Goal: Information Seeking & Learning: Learn about a topic

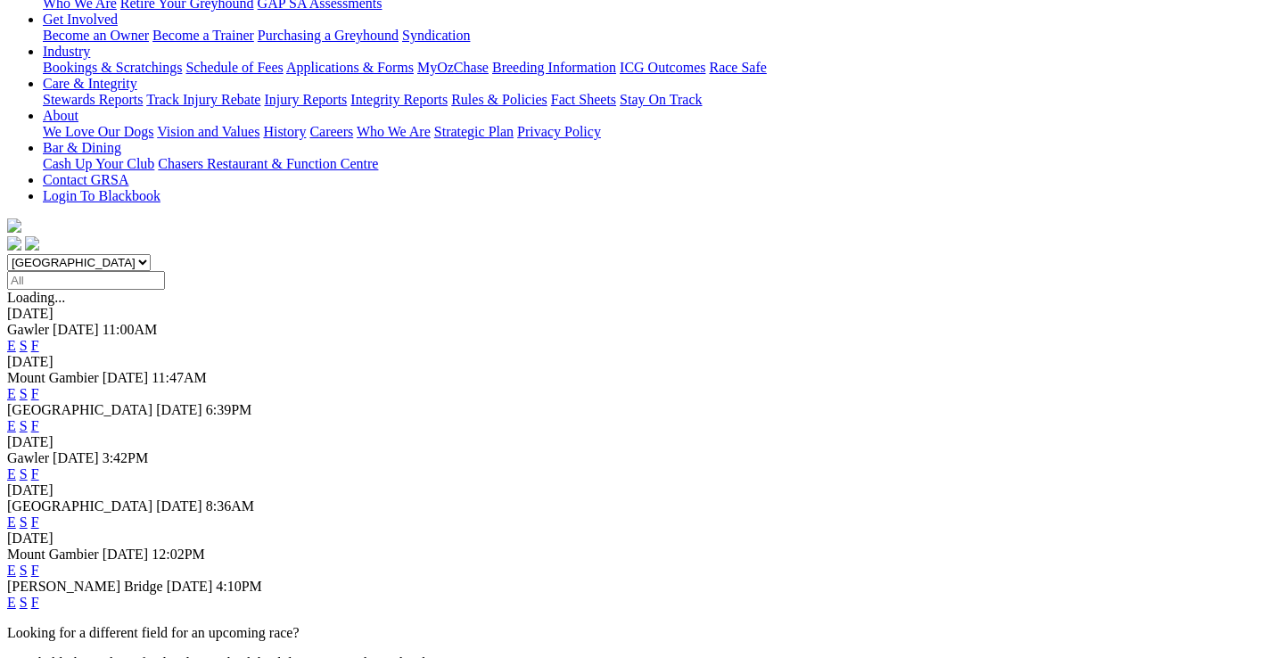
scroll to position [332, 0]
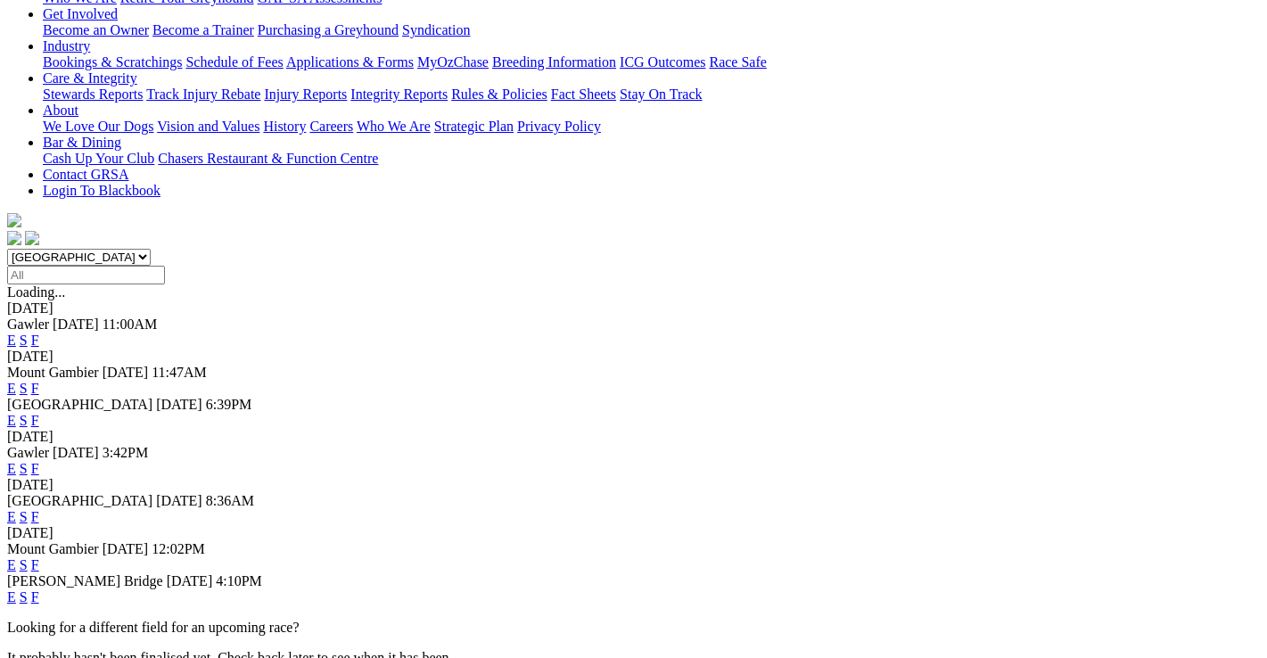
click at [39, 589] on link "F" at bounding box center [35, 596] width 8 height 15
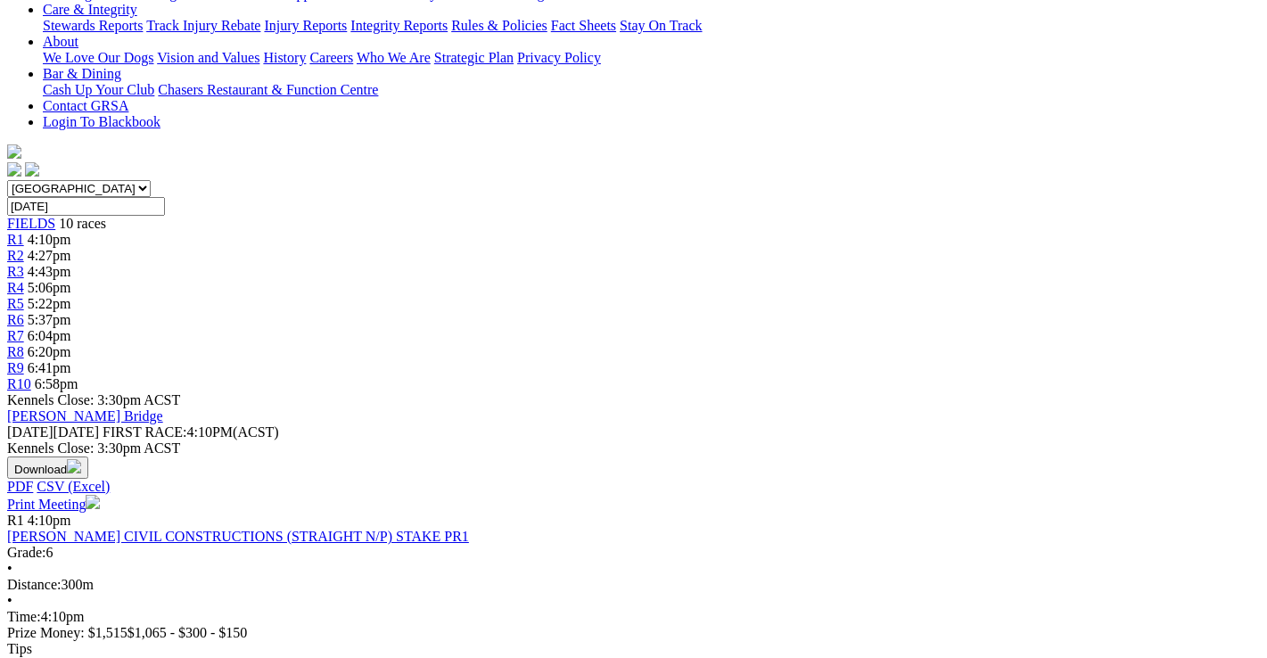
scroll to position [446, 0]
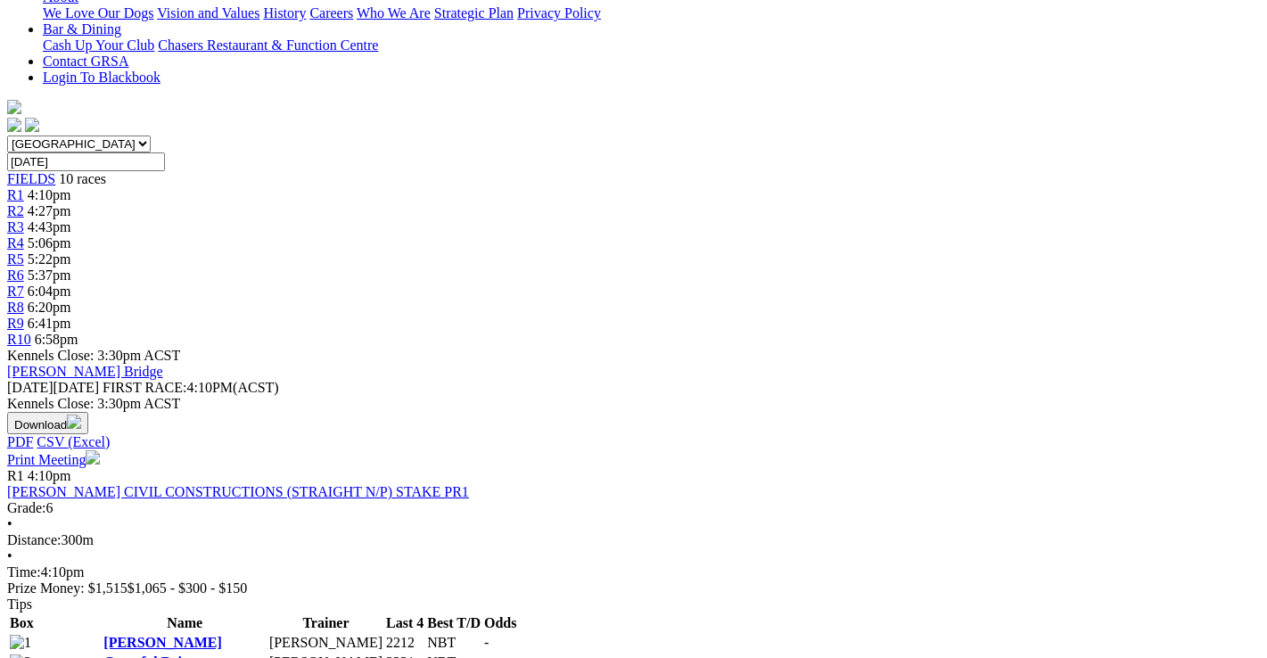
click at [196, 654] on link "Graceful Reign" at bounding box center [149, 661] width 93 height 15
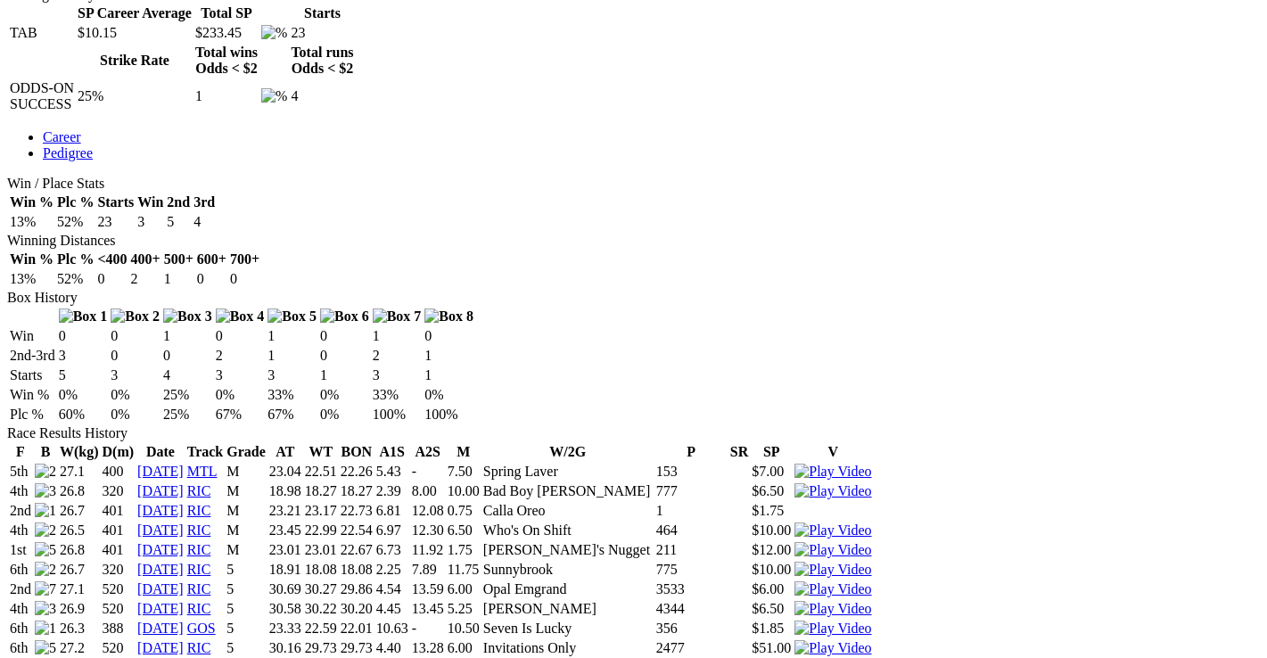
scroll to position [802, 0]
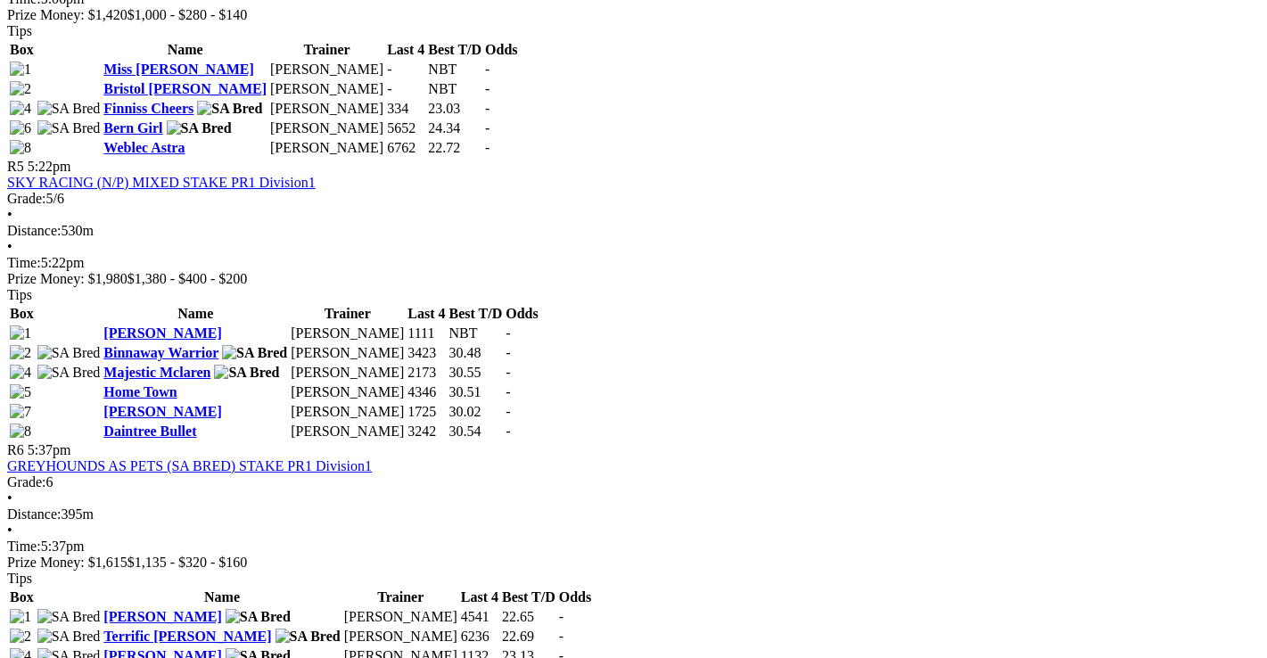
scroll to position [1961, 0]
